Goal: Navigation & Orientation: Find specific page/section

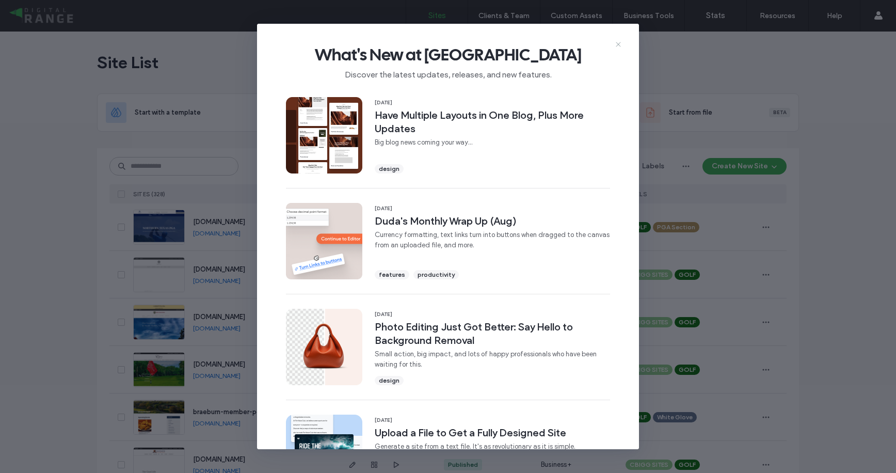
click at [614, 44] on icon at bounding box center [618, 44] width 8 height 8
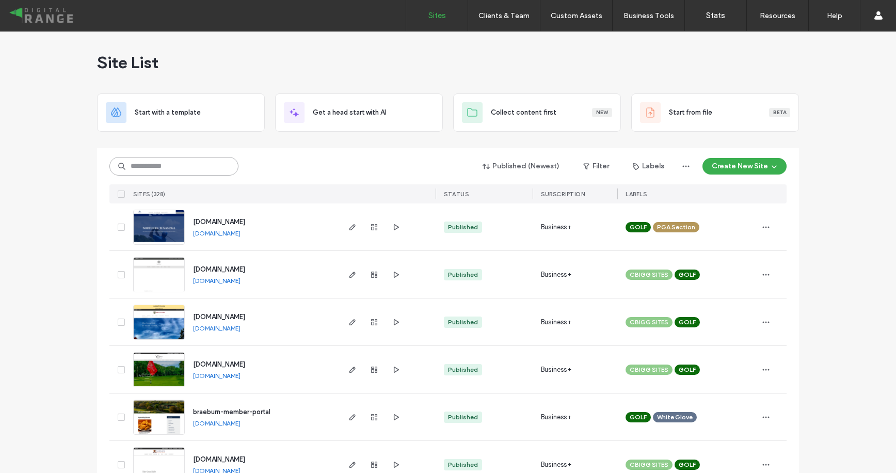
click at [219, 174] on input at bounding box center [173, 166] width 129 height 19
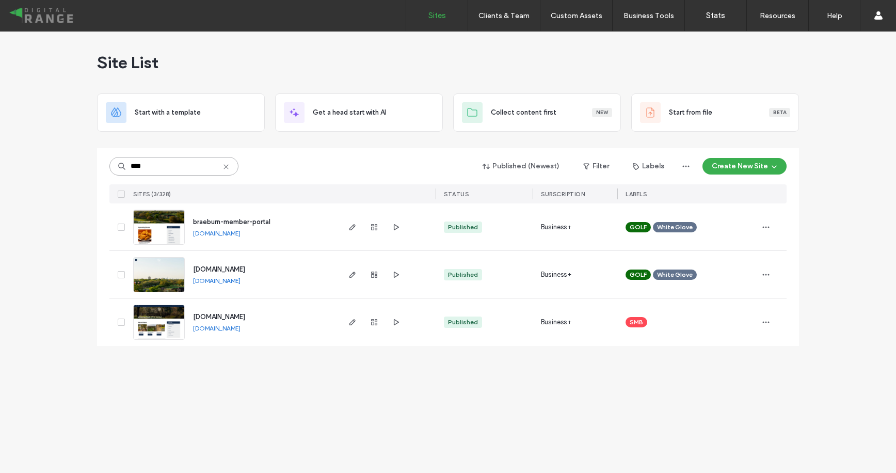
type input "****"
click at [242, 225] on div "braeburn-member-portal" at bounding box center [231, 222] width 77 height 10
click at [246, 222] on span "braeburn-member-portal" at bounding box center [231, 222] width 77 height 8
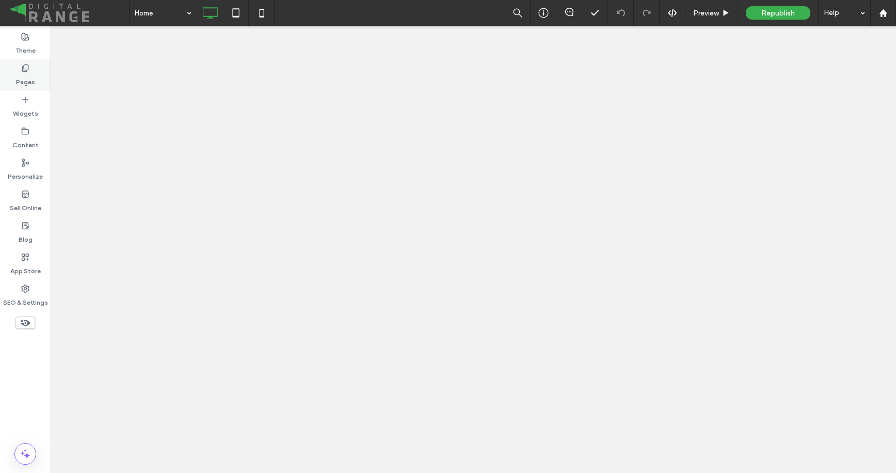
click at [32, 75] on label "Pages" at bounding box center [25, 79] width 19 height 14
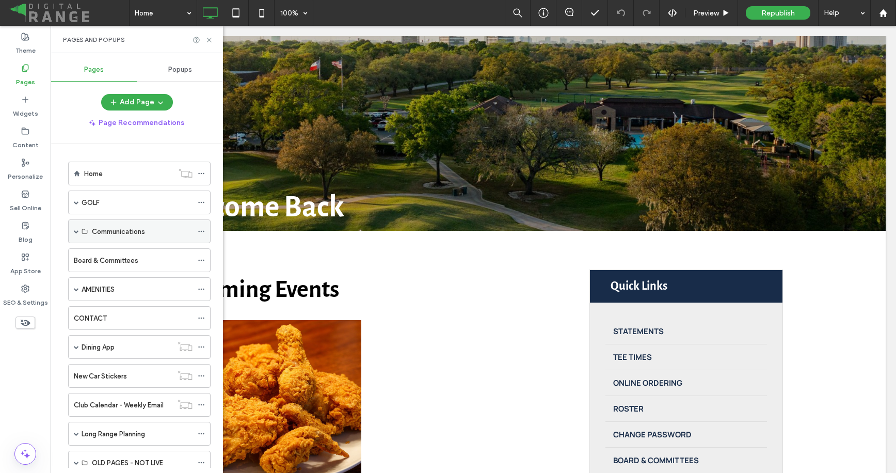
click at [76, 232] on span at bounding box center [76, 231] width 5 height 5
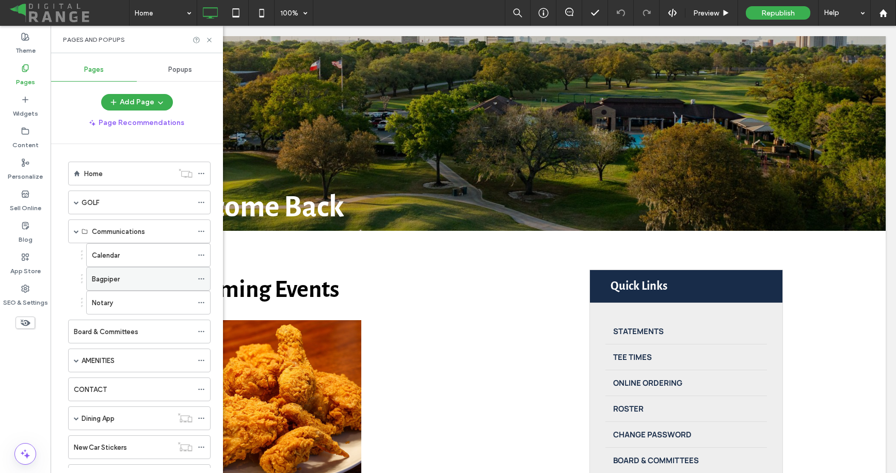
click at [113, 274] on label "Bagpiper" at bounding box center [106, 279] width 28 height 18
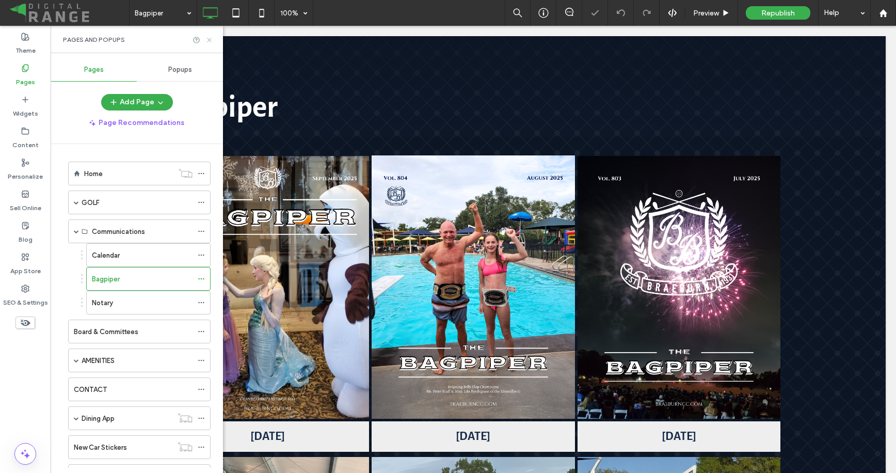
click at [210, 36] on icon at bounding box center [209, 40] width 8 height 8
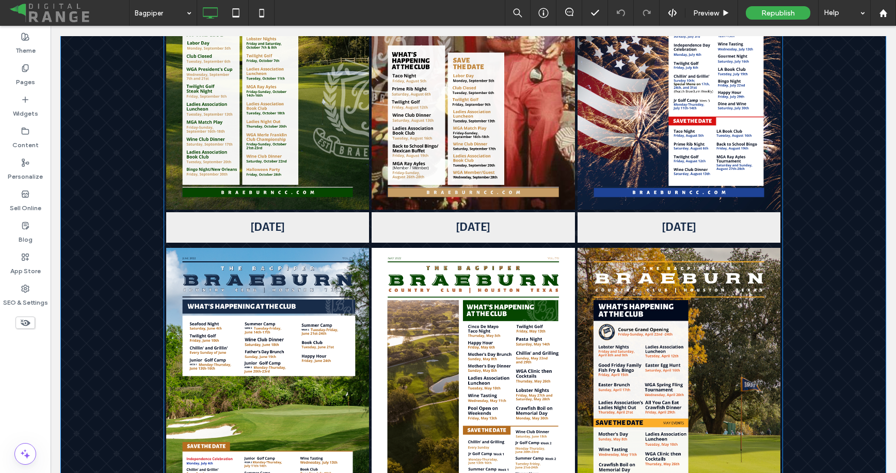
scroll to position [3993, 0]
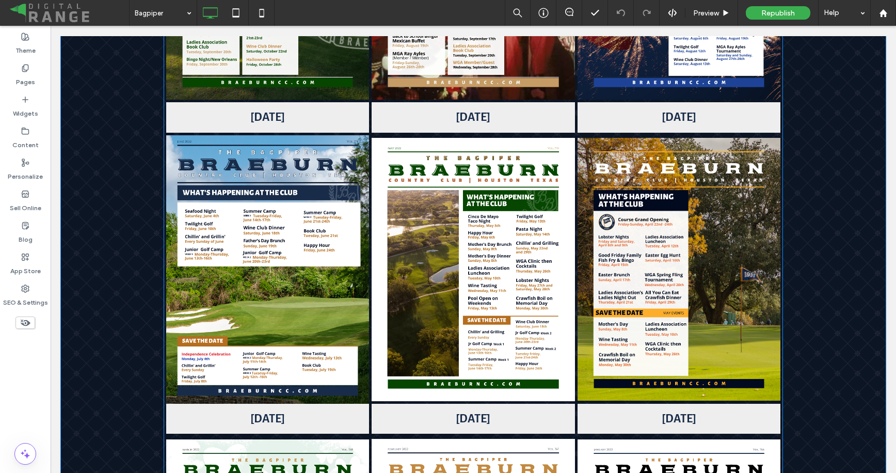
click at [337, 184] on link at bounding box center [267, 269] width 215 height 284
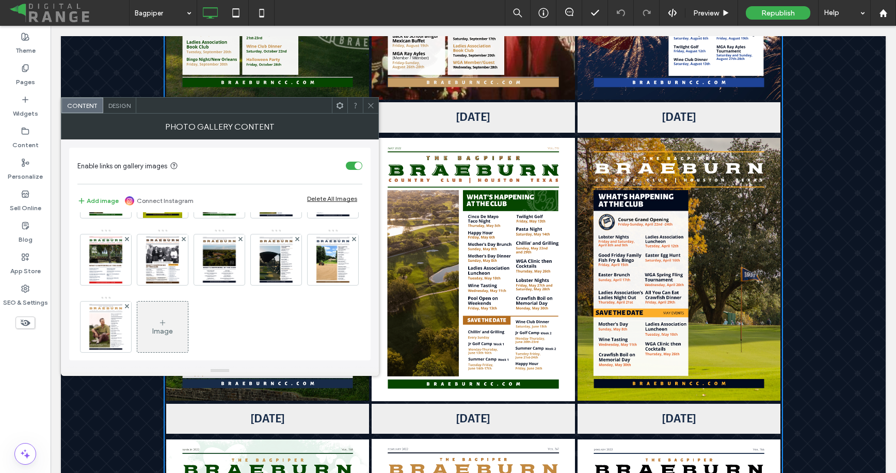
scroll to position [740, 0]
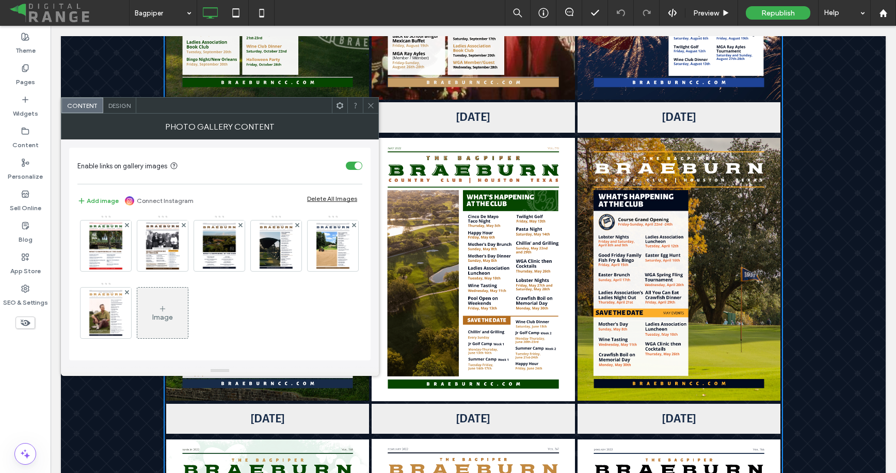
click at [369, 106] on icon at bounding box center [371, 106] width 8 height 8
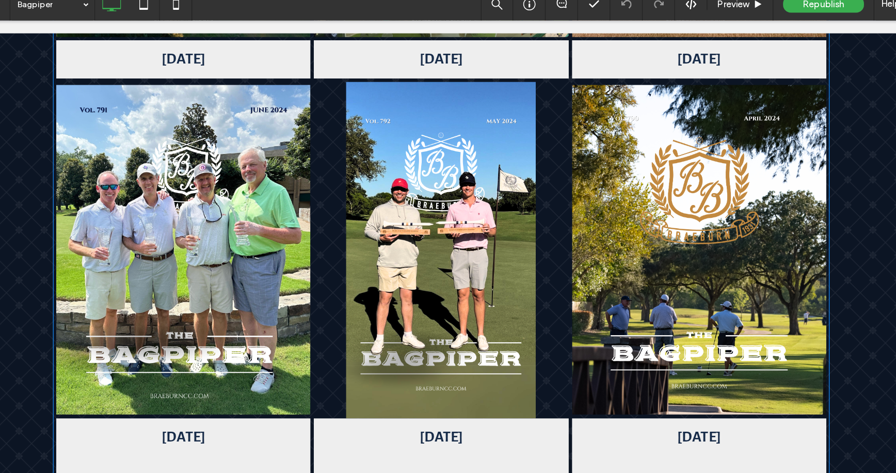
scroll to position [1598, 0]
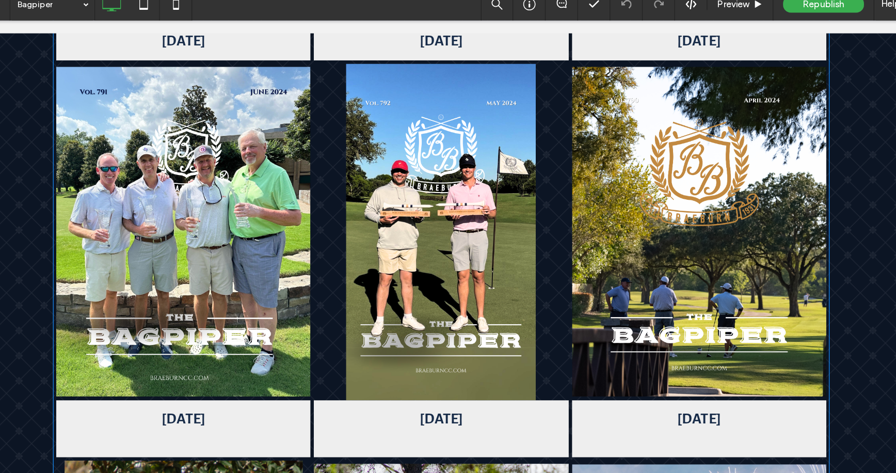
click at [383, 91] on link at bounding box center [334, 189] width 203 height 268
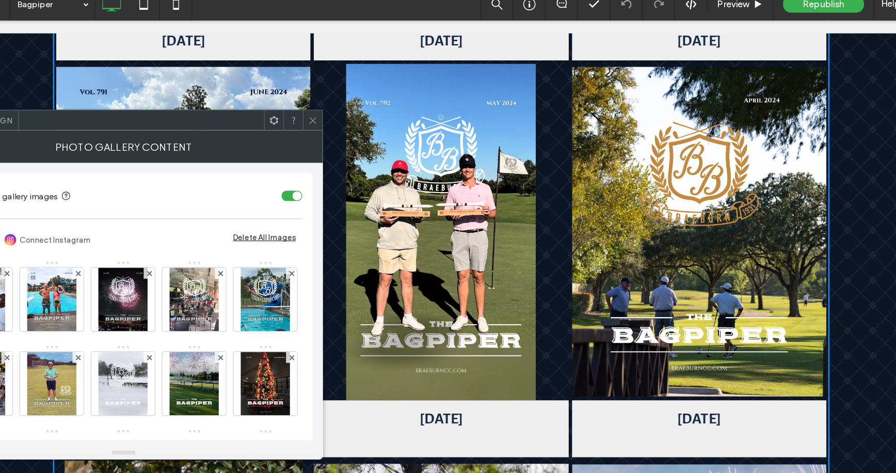
click at [373, 104] on icon at bounding box center [371, 106] width 8 height 8
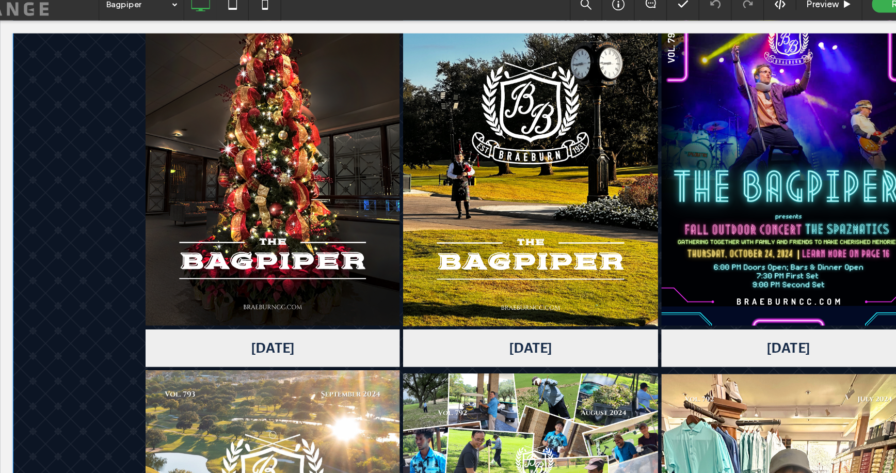
scroll to position [947, 0]
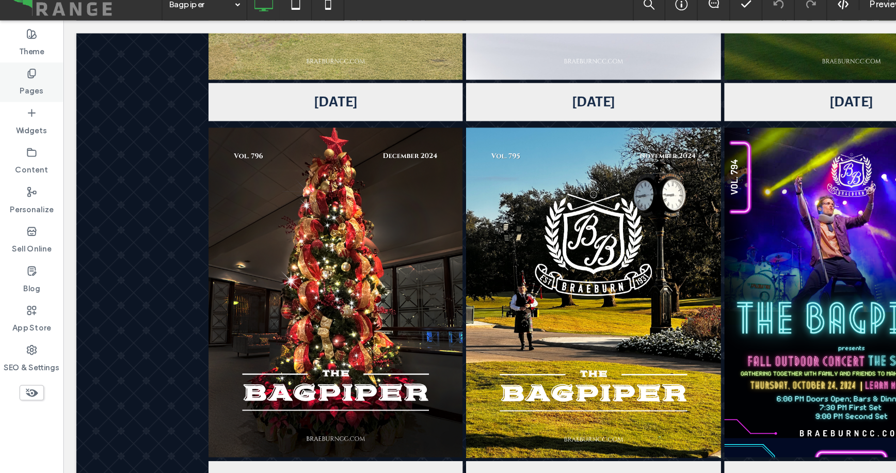
click at [22, 76] on label "Pages" at bounding box center [25, 79] width 19 height 14
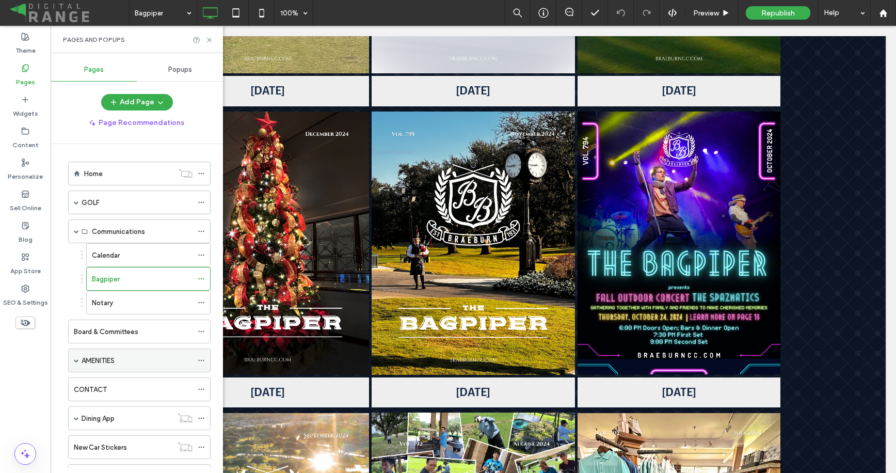
click at [76, 357] on span at bounding box center [76, 359] width 5 height 5
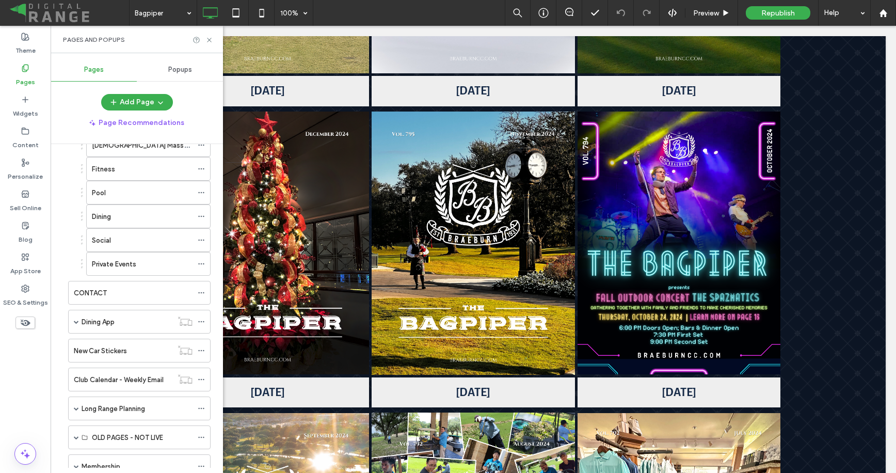
scroll to position [322, 0]
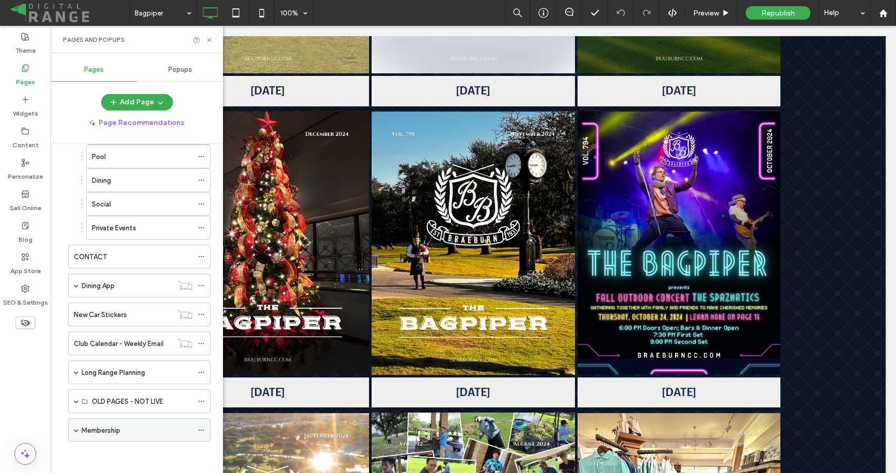
click at [72, 427] on div "Membership" at bounding box center [139, 430] width 142 height 24
click at [76, 429] on span at bounding box center [76, 429] width 5 height 5
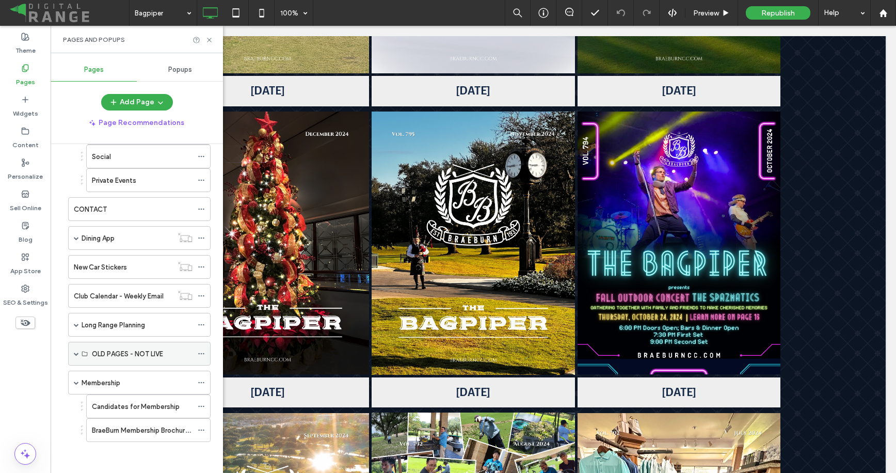
click at [74, 353] on span at bounding box center [76, 353] width 5 height 5
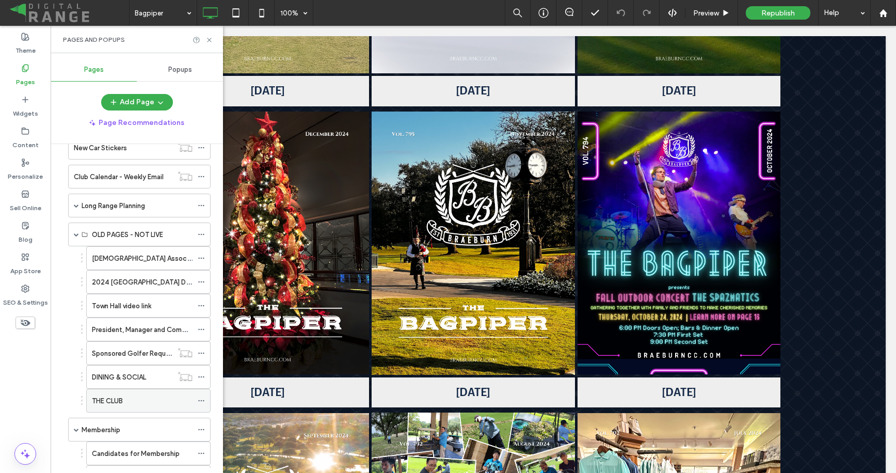
scroll to position [488, 0]
click at [114, 394] on div "THE CLUB" at bounding box center [142, 401] width 101 height 23
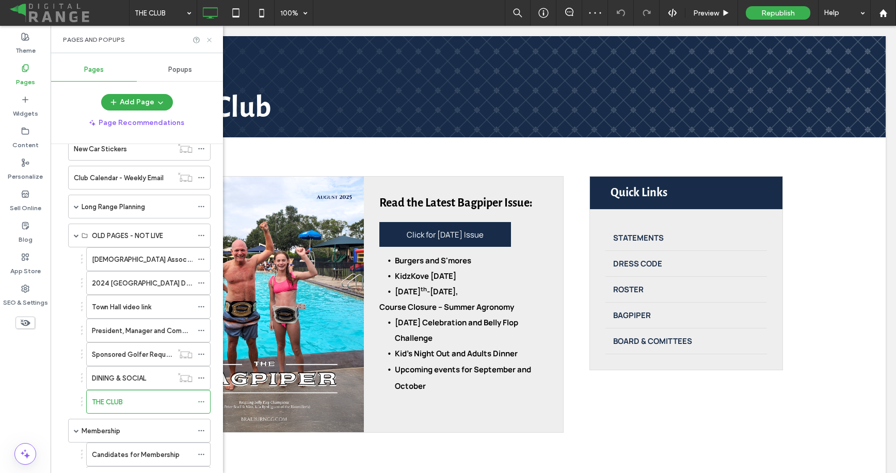
click at [208, 40] on icon at bounding box center [209, 40] width 8 height 8
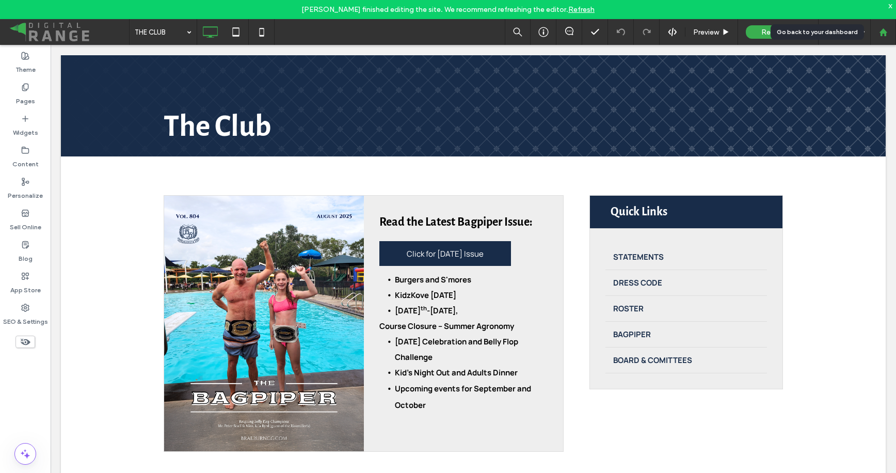
click at [881, 35] on use at bounding box center [883, 32] width 8 height 8
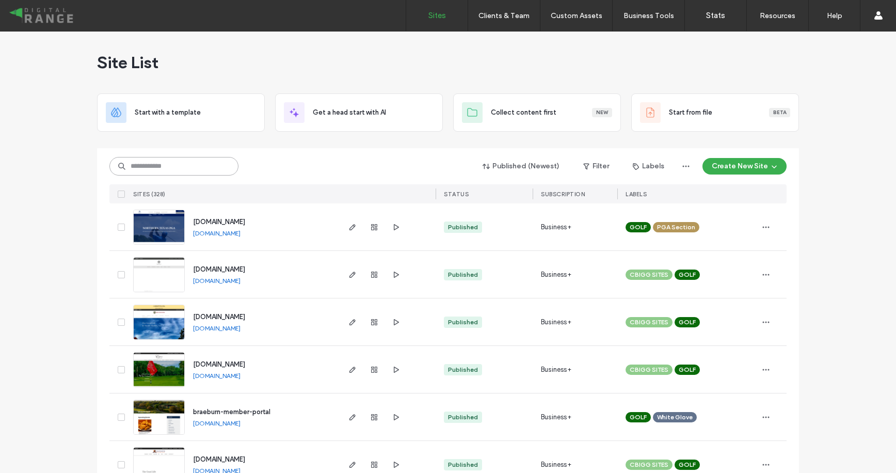
click at [205, 164] on input at bounding box center [173, 166] width 129 height 19
click at [248, 410] on span "braeburn-member-portal" at bounding box center [231, 412] width 77 height 8
click at [257, 413] on span "braeburn-member-portal" at bounding box center [231, 412] width 77 height 8
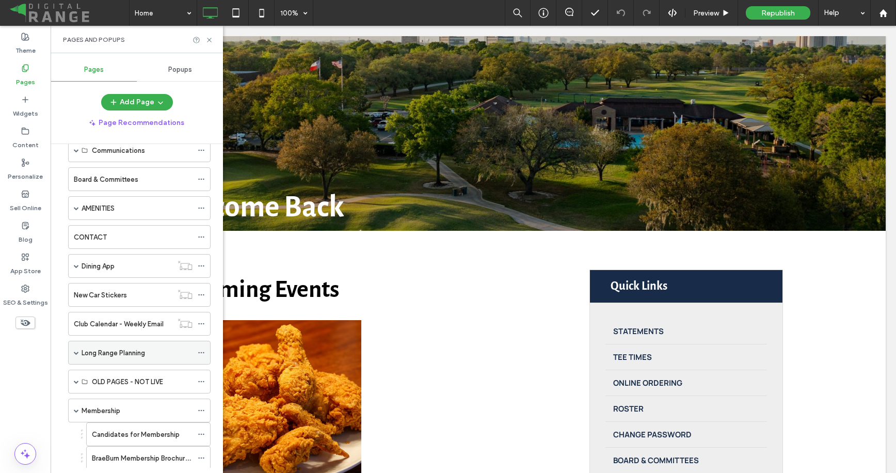
scroll to position [79, 0]
click at [74, 384] on span at bounding box center [76, 382] width 5 height 5
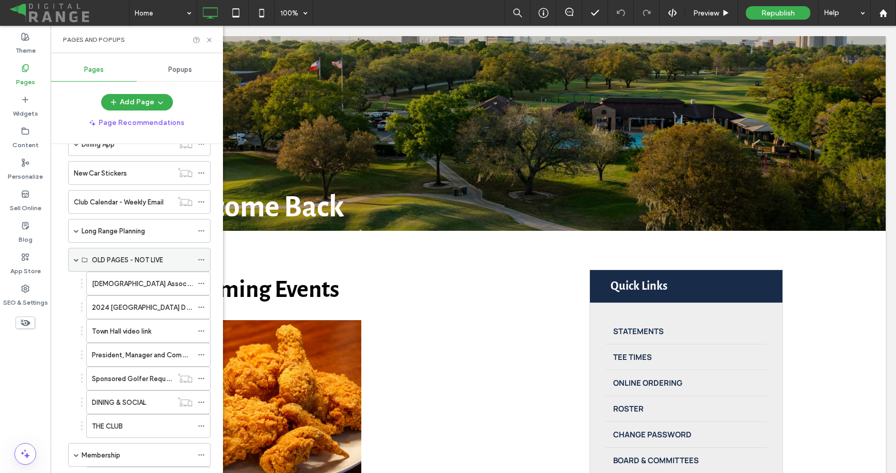
scroll to position [216, 0]
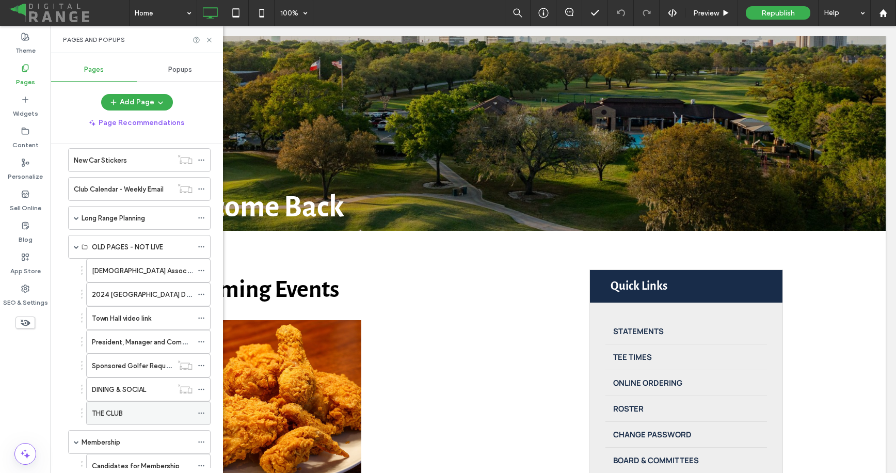
click at [104, 410] on label "THE CLUB" at bounding box center [107, 413] width 31 height 18
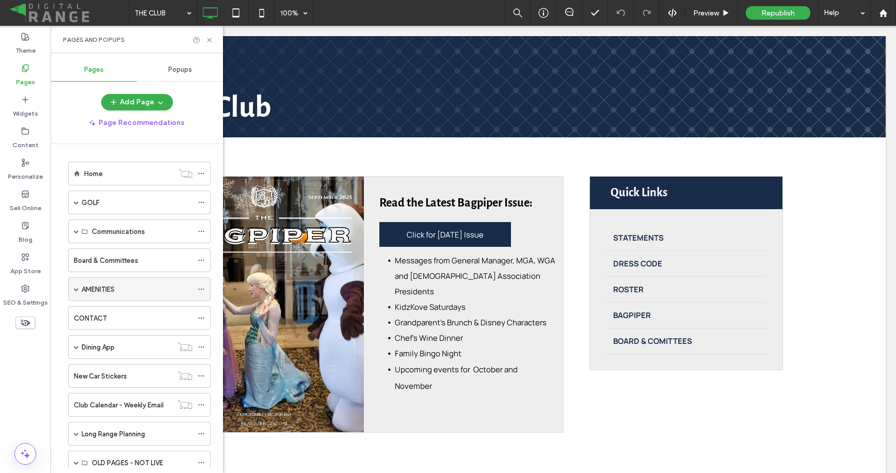
click at [75, 285] on span at bounding box center [76, 289] width 5 height 23
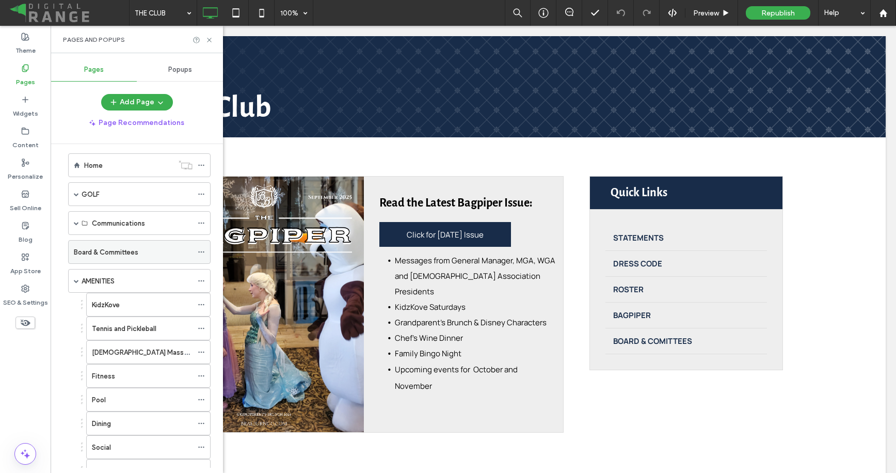
scroll to position [5, 0]
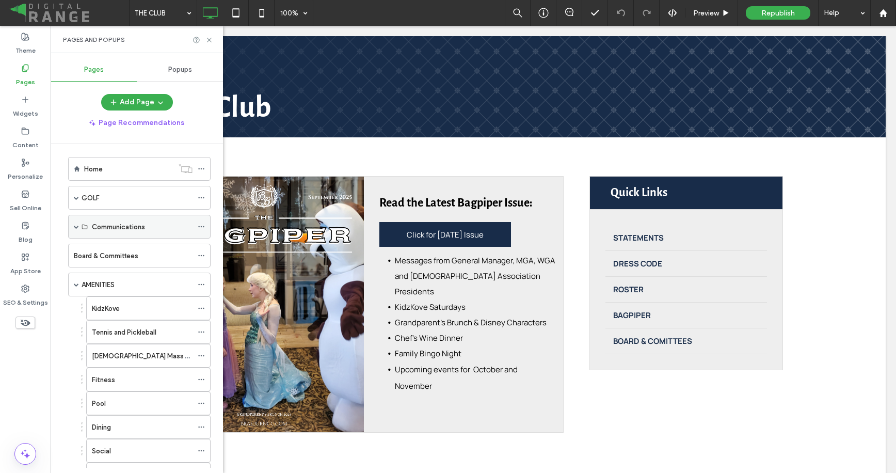
click at [75, 225] on span at bounding box center [76, 226] width 5 height 5
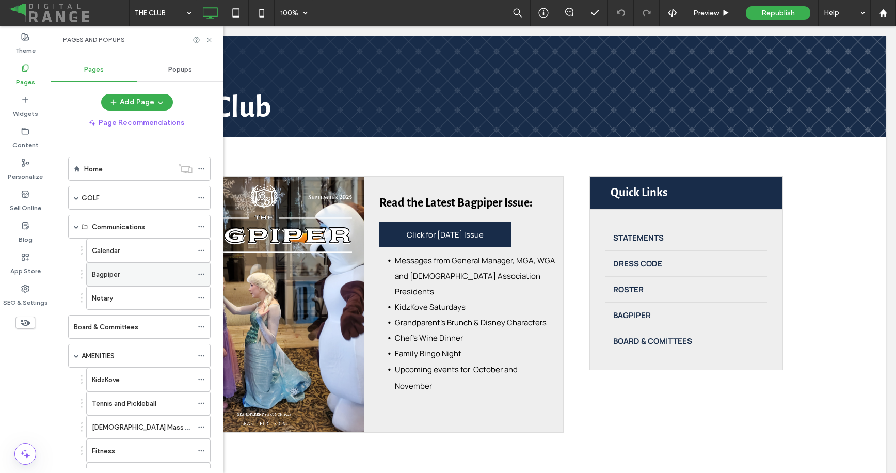
click at [135, 276] on div "Bagpiper" at bounding box center [142, 274] width 101 height 11
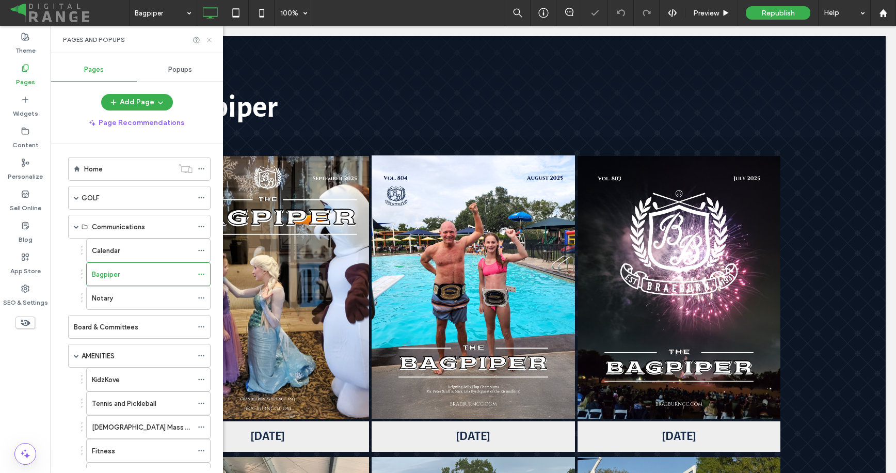
click at [210, 40] on icon at bounding box center [209, 40] width 8 height 8
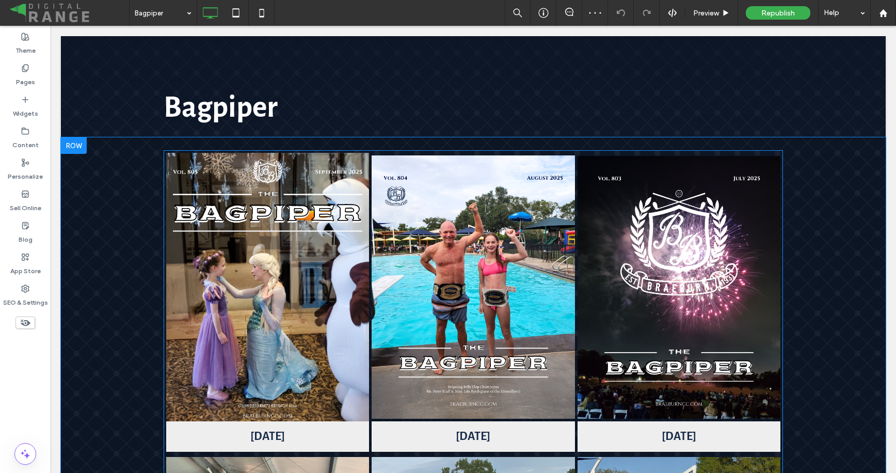
click at [270, 250] on link at bounding box center [267, 286] width 215 height 284
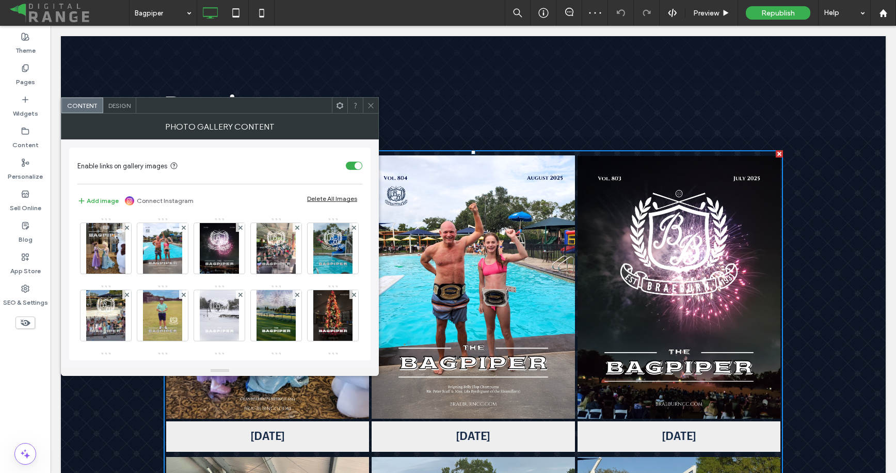
click at [369, 102] on icon at bounding box center [371, 106] width 8 height 8
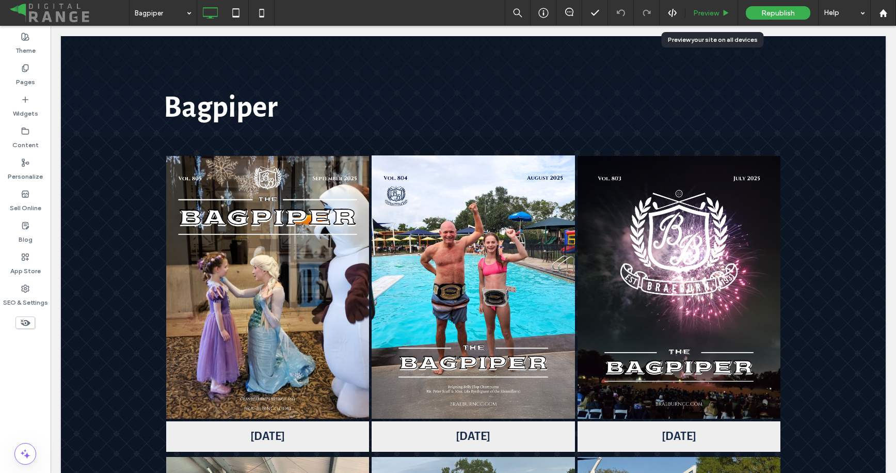
click at [729, 17] on div "Preview" at bounding box center [711, 13] width 52 height 9
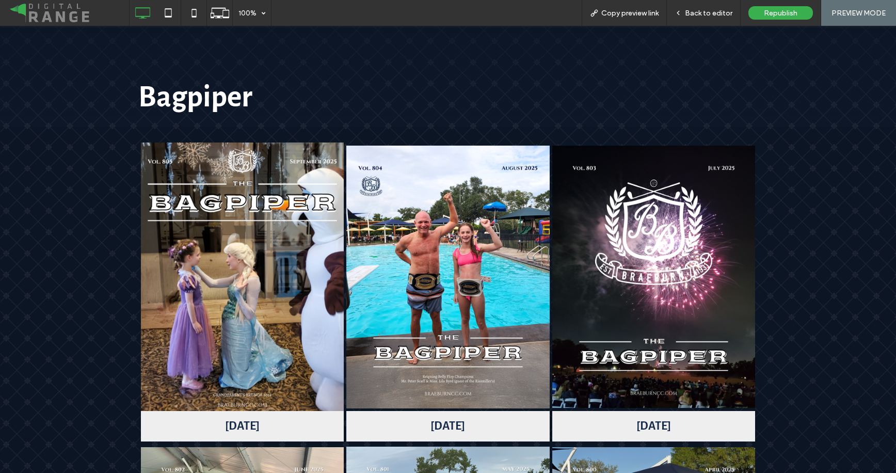
click at [328, 226] on link at bounding box center [242, 276] width 215 height 284
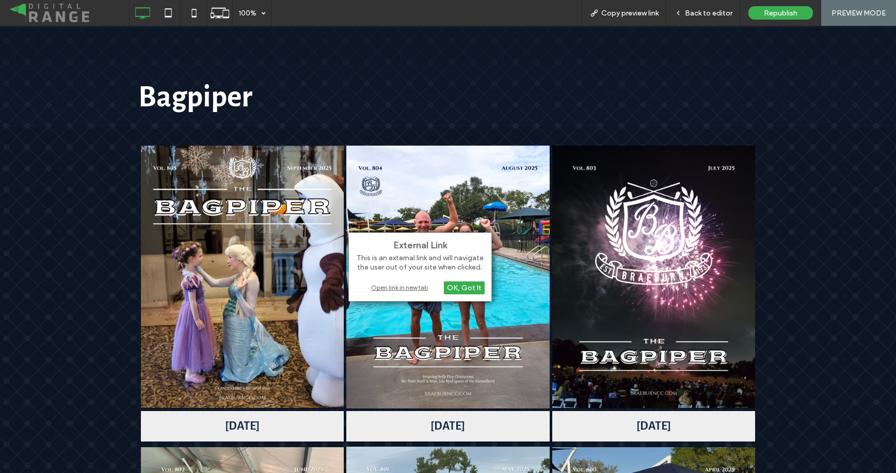
click at [416, 285] on div "Open link in new tab" at bounding box center [419, 287] width 129 height 11
